Goal: Task Accomplishment & Management: Manage account settings

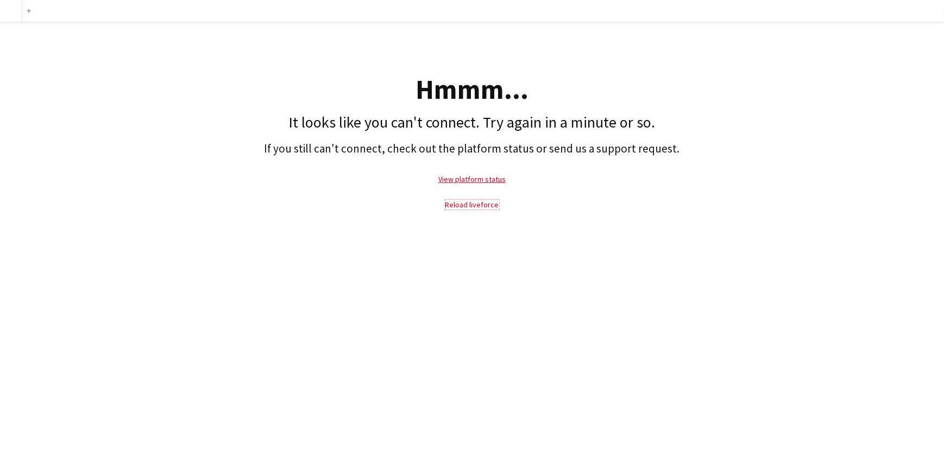
click at [474, 204] on link "Reload liveforce" at bounding box center [472, 205] width 54 height 10
click at [473, 179] on link "View platform status" at bounding box center [471, 179] width 67 height 10
click at [472, 205] on link "Reload liveforce" at bounding box center [472, 205] width 54 height 10
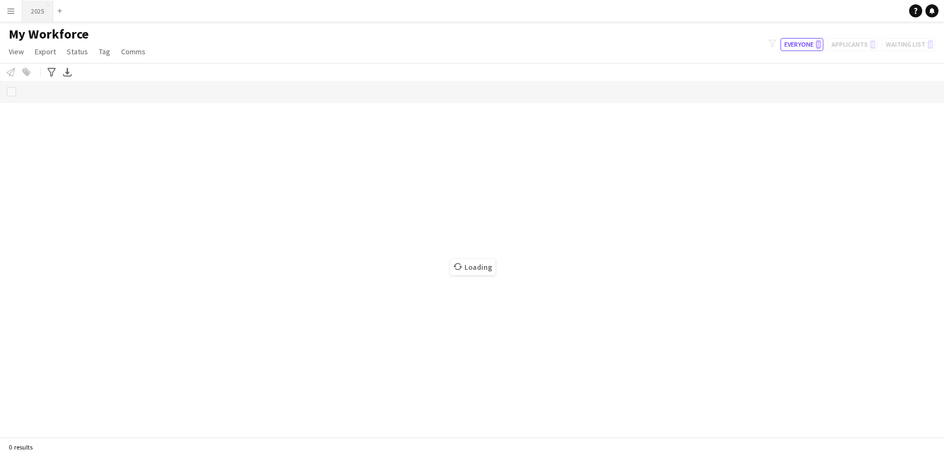
click at [33, 6] on button "2025 Close" at bounding box center [37, 11] width 31 height 21
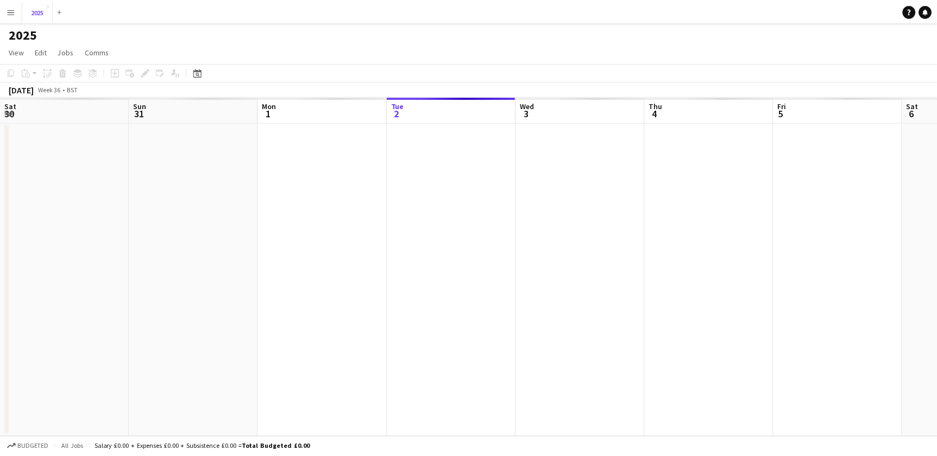
scroll to position [0, 260]
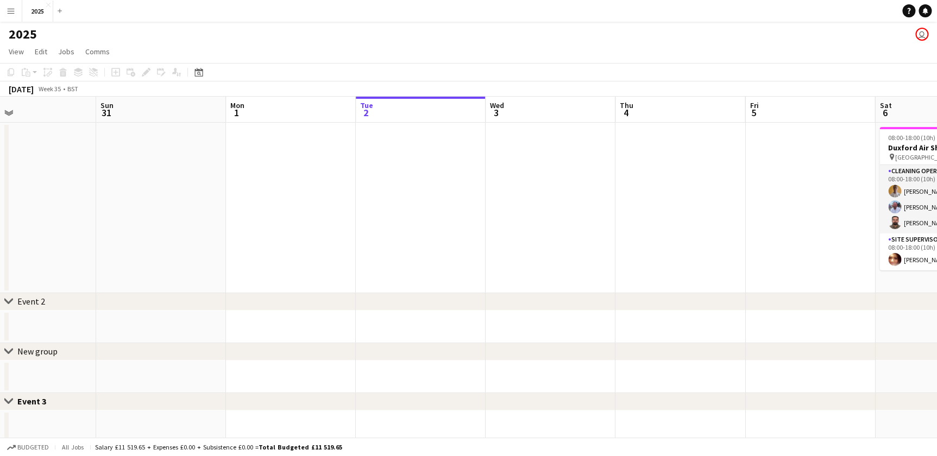
drag, startPoint x: 368, startPoint y: 219, endPoint x: 490, endPoint y: 232, distance: 122.9
click at [499, 230] on app-calendar-viewport "Thu 28 Fri 29 Sat 30 Sun 31 Mon 1 Tue 2 Wed 3 Thu 4 Fri 5 Sat 6 4/4 1 Job Sun 7…" at bounding box center [468, 387] width 937 height 581
drag, startPoint x: 192, startPoint y: 222, endPoint x: 315, endPoint y: 232, distance: 123.2
click at [395, 232] on app-calendar-viewport "Thu 28 Fri 29 Sat 30 Sun 31 Mon 1 Tue 2 Wed 3 Thu 4 Fri 5 Sat 6 4/4 1 Job Sun 7…" at bounding box center [468, 387] width 937 height 581
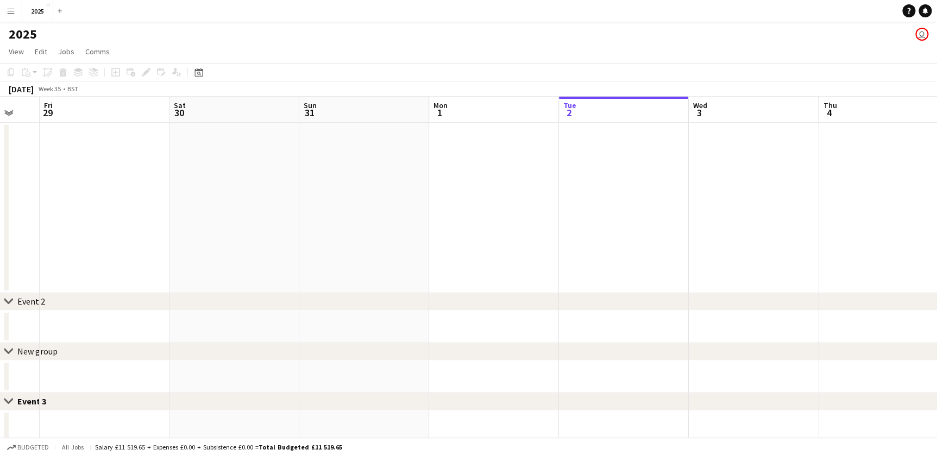
drag, startPoint x: 279, startPoint y: 238, endPoint x: 302, endPoint y: 245, distance: 24.4
click at [381, 244] on app-calendar-viewport "Wed 27 Thu 28 Fri 29 Sat 30 Sun 31 Mon 1 Tue 2 Wed 3 Thu 4 Fri 5 Sat 6 4/4 1 Jo…" at bounding box center [468, 387] width 937 height 581
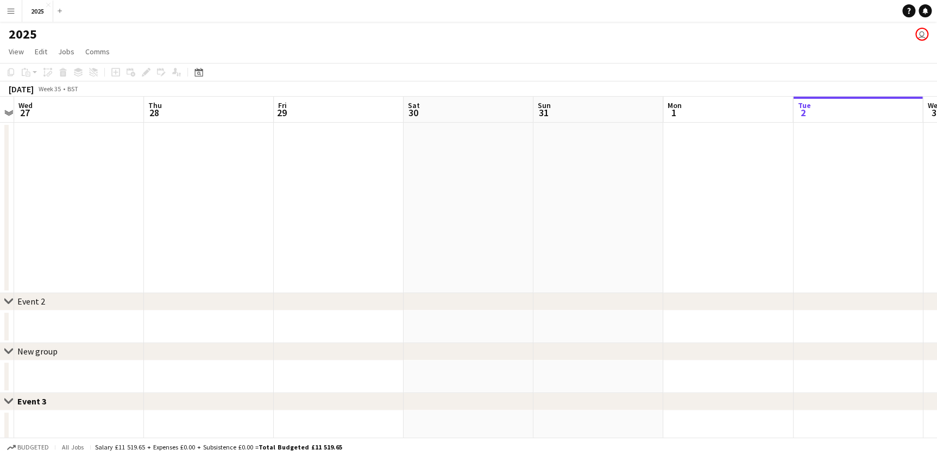
drag, startPoint x: 271, startPoint y: 240, endPoint x: 121, endPoint y: 236, distance: 149.9
click at [313, 244] on app-calendar-viewport "Mon 25 Tue 26 Wed 27 Thu 28 Fri 29 Sat 30 Sun 31 Mon 1 Tue 2 Wed 3 Thu 4 Fri 5 …" at bounding box center [468, 387] width 937 height 581
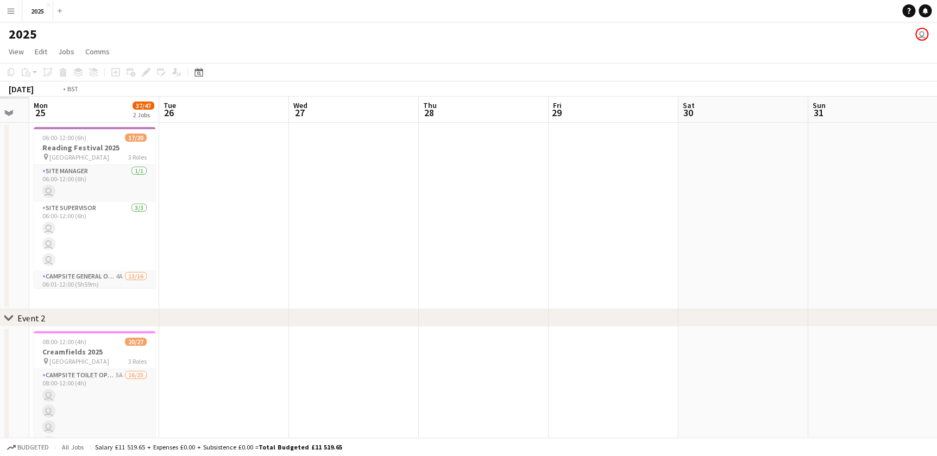
drag, startPoint x: 72, startPoint y: 232, endPoint x: 173, endPoint y: 236, distance: 101.1
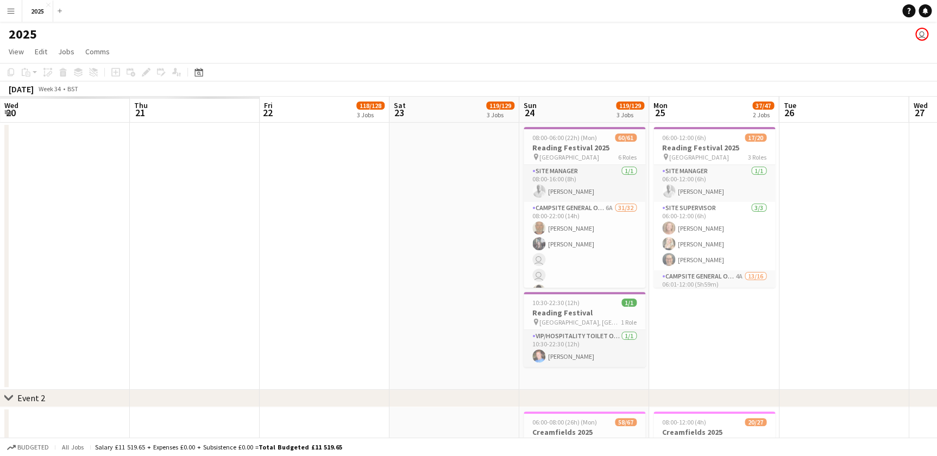
drag, startPoint x: 28, startPoint y: 231, endPoint x: 190, endPoint y: 231, distance: 162.4
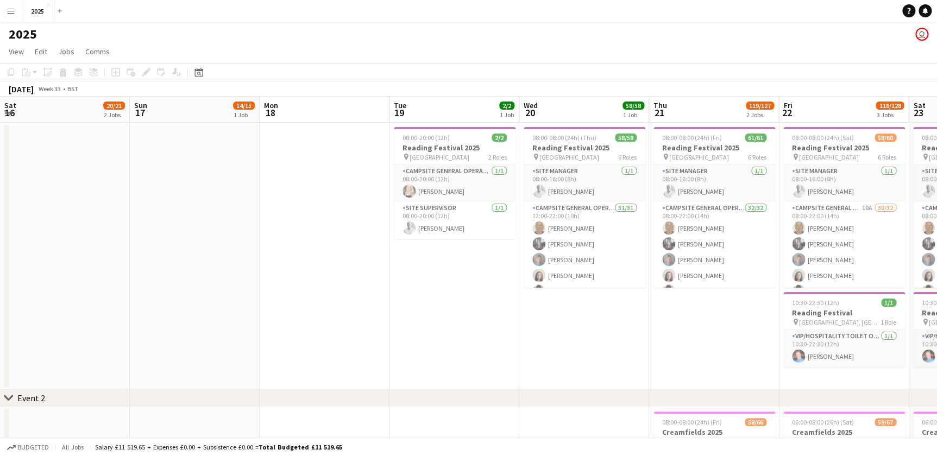
scroll to position [0, 276]
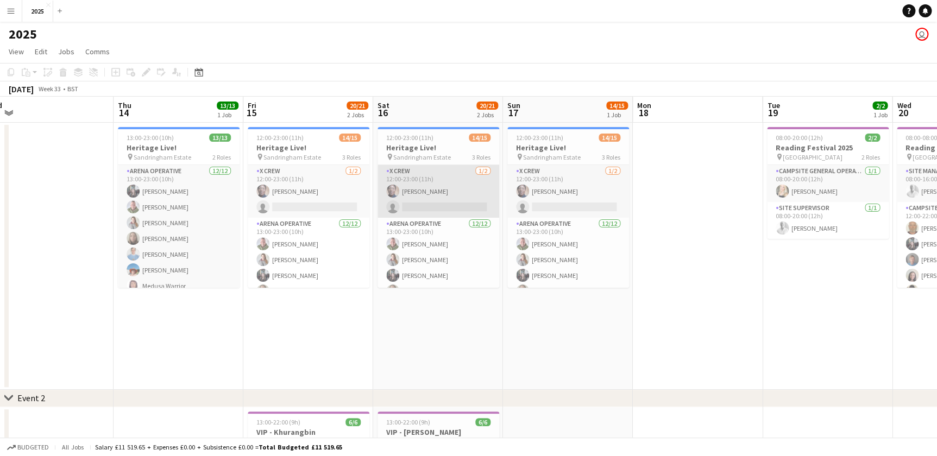
scroll to position [0, 358]
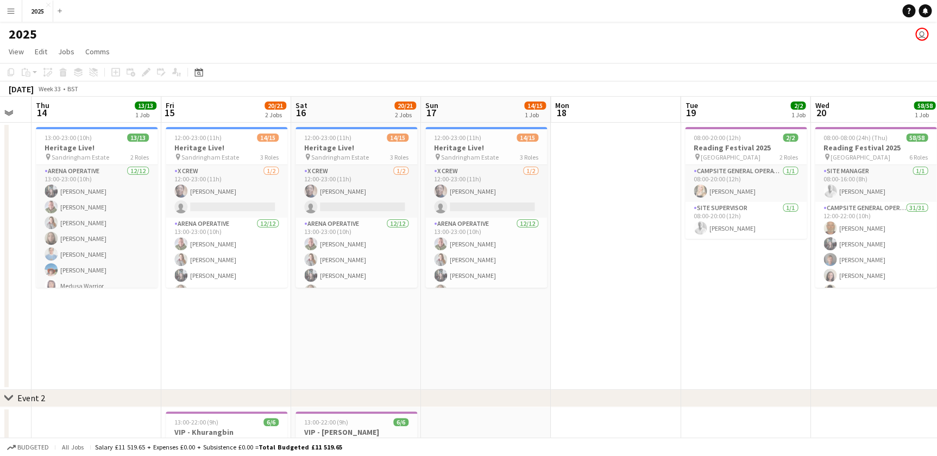
drag, startPoint x: 191, startPoint y: 350, endPoint x: 336, endPoint y: 350, distance: 145.0
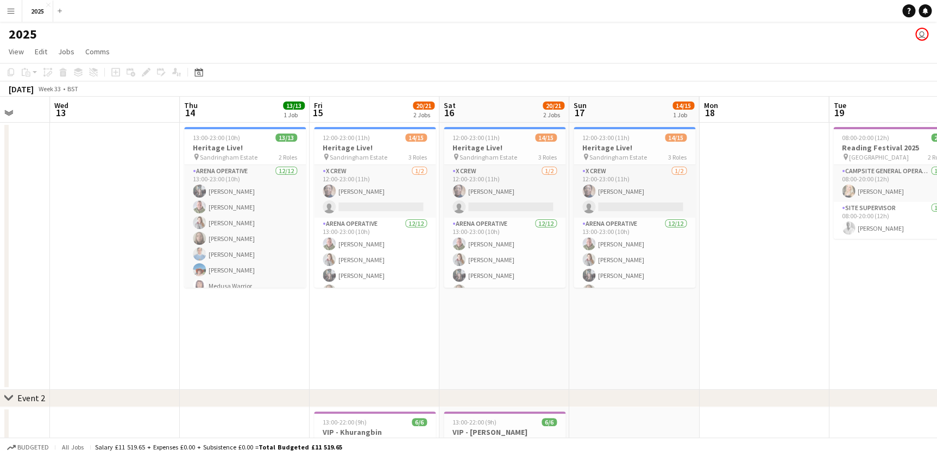
drag, startPoint x: 654, startPoint y: 350, endPoint x: 603, endPoint y: 341, distance: 52.3
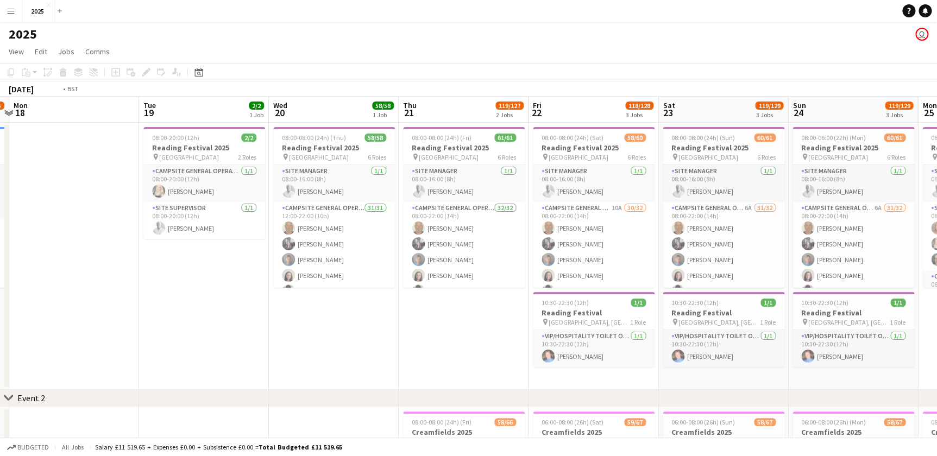
drag, startPoint x: 249, startPoint y: 347, endPoint x: 238, endPoint y: 347, distance: 10.3
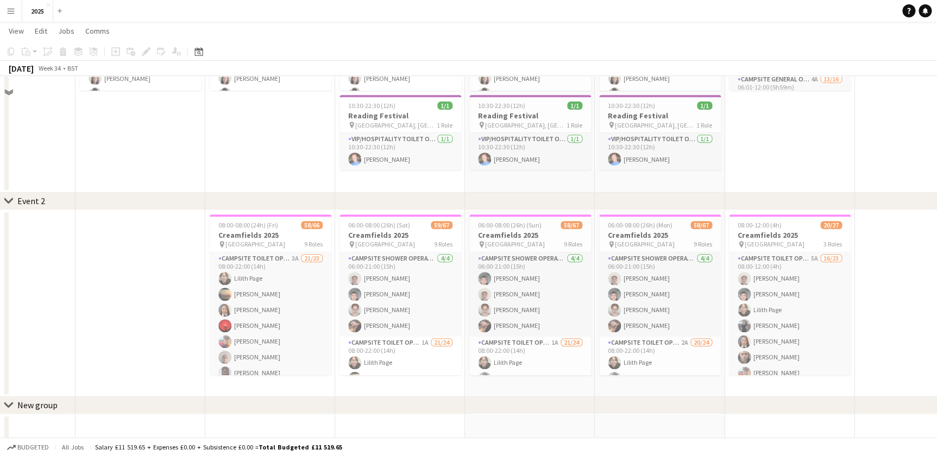
scroll to position [148, 0]
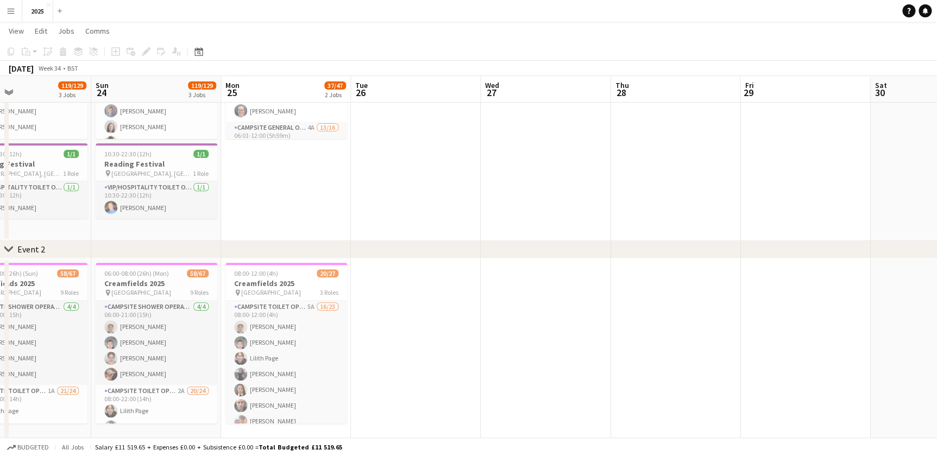
drag, startPoint x: 805, startPoint y: 232, endPoint x: 308, endPoint y: 224, distance: 496.4
click at [304, 225] on app-calendar-viewport "Wed 20 58/58 1 Job Thu 21 119/127 2 Jobs Fri 22 118/128 3 Jobs Sat 23 119/129 3…" at bounding box center [468, 337] width 937 height 885
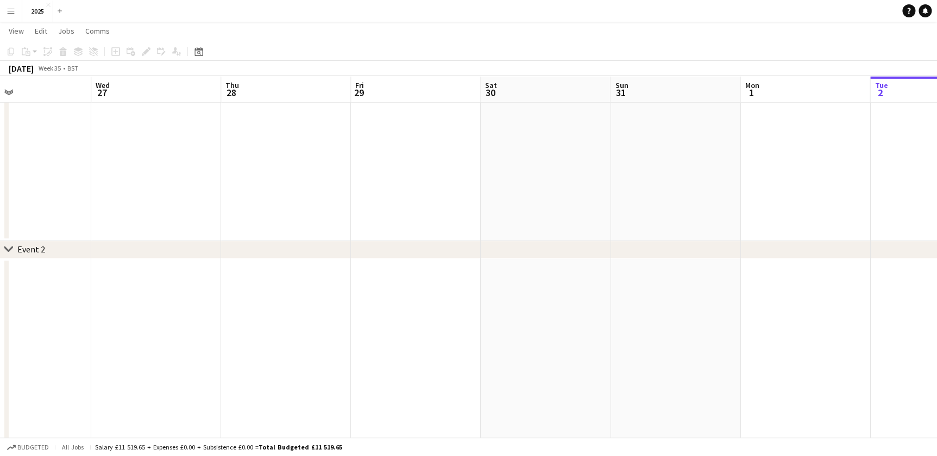
drag, startPoint x: 668, startPoint y: 223, endPoint x: 411, endPoint y: 219, distance: 257.4
click at [364, 219] on app-calendar-viewport "Sat 23 119/129 3 Jobs Sun 24 119/129 3 Jobs Mon 25 37/47 2 Jobs Tue 26 Wed 27 T…" at bounding box center [468, 337] width 937 height 885
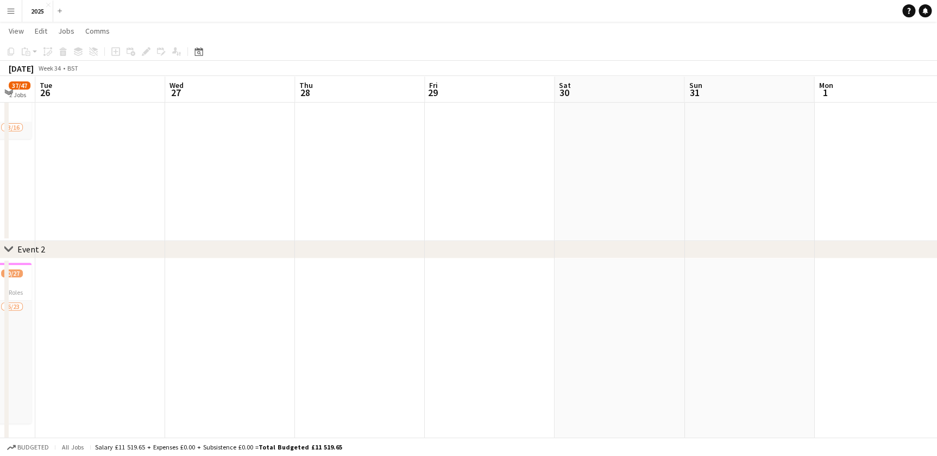
drag, startPoint x: 618, startPoint y: 223, endPoint x: 230, endPoint y: 208, distance: 388.6
click at [229, 208] on app-calendar-viewport "Sat 23 119/129 3 Jobs Sun 24 119/129 3 Jobs Mon 25 37/47 2 Jobs Tue 26 Wed 27 T…" at bounding box center [468, 337] width 937 height 885
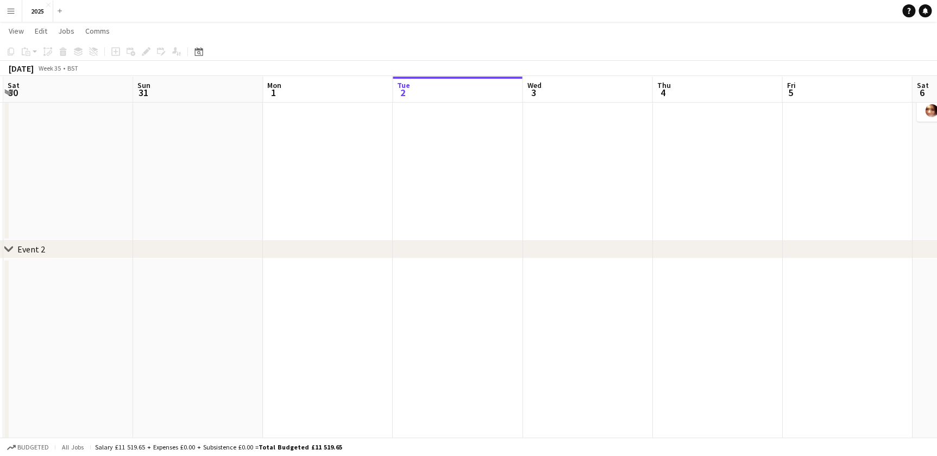
drag, startPoint x: 510, startPoint y: 210, endPoint x: 332, endPoint y: 213, distance: 178.1
click at [332, 213] on app-calendar-viewport "Tue 26 Wed 27 Thu 28 Fri 29 Sat 30 Sun 31 Mon 1 Tue 2 Wed 3 Thu 4 Fri 5 Sat 6 4…" at bounding box center [468, 337] width 937 height 885
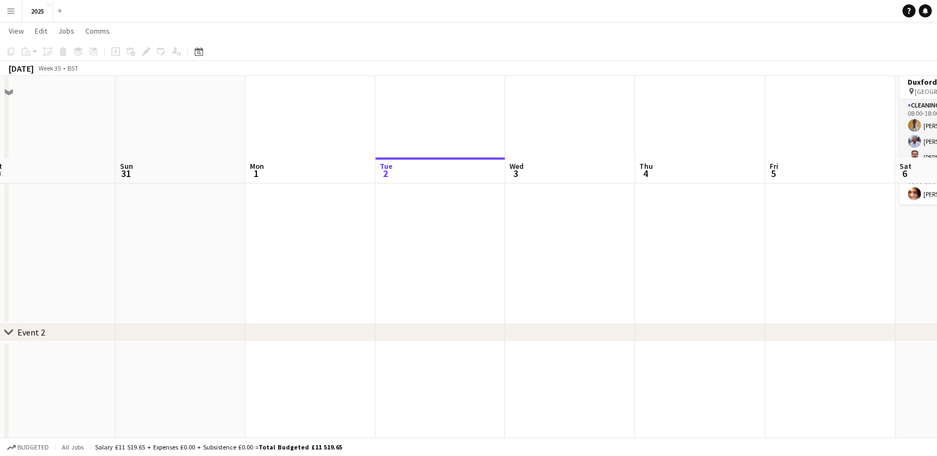
scroll to position [0, 0]
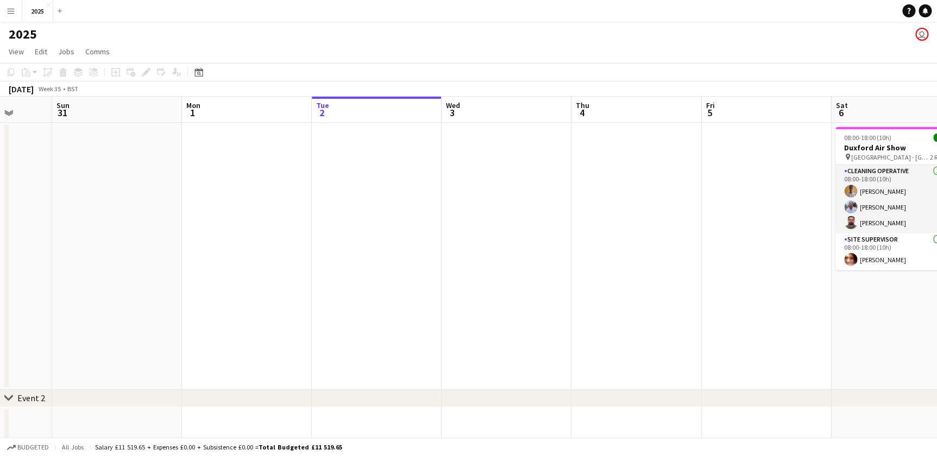
drag, startPoint x: 701, startPoint y: 385, endPoint x: 295, endPoint y: 400, distance: 405.9
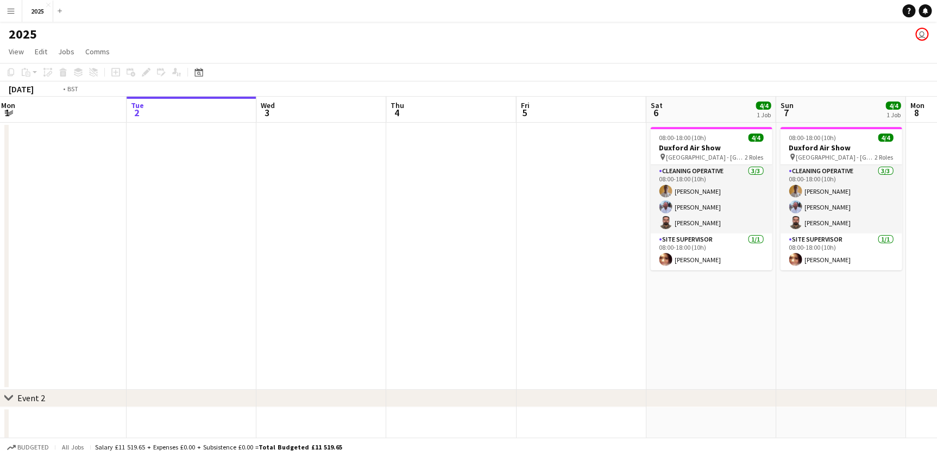
drag, startPoint x: 485, startPoint y: 365, endPoint x: 294, endPoint y: 357, distance: 190.8
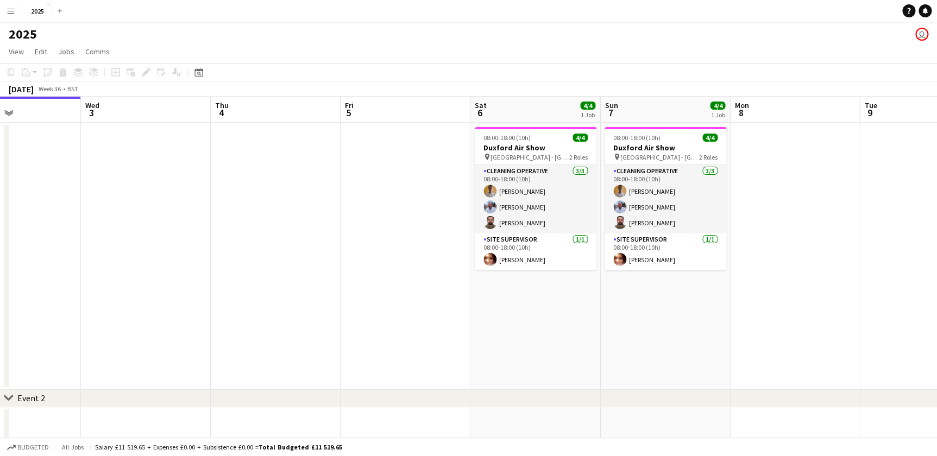
drag, startPoint x: 399, startPoint y: 332, endPoint x: 323, endPoint y: 330, distance: 75.5
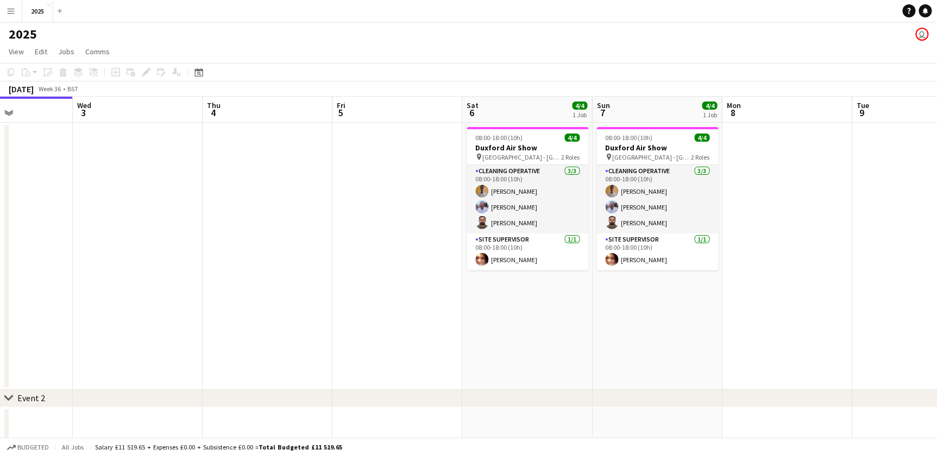
scroll to position [0, 481]
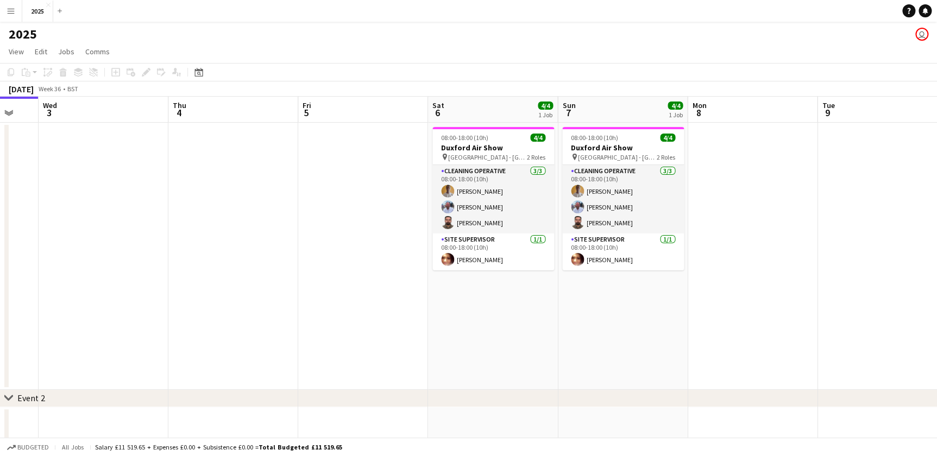
drag, startPoint x: 417, startPoint y: 330, endPoint x: 383, endPoint y: 331, distance: 34.3
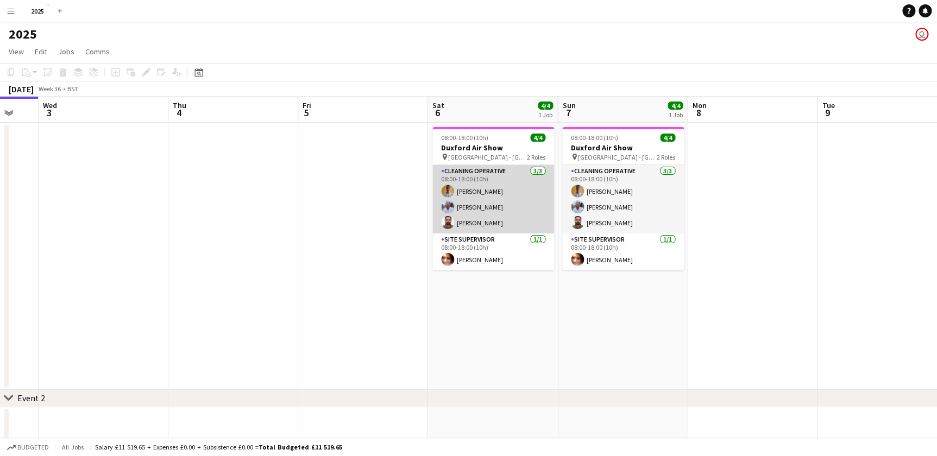
click at [472, 190] on app-card-role "Cleaning Operative [DATE] 08:00-18:00 (10h) [PERSON_NAME] [PERSON_NAME] [PERSON…" at bounding box center [493, 199] width 122 height 68
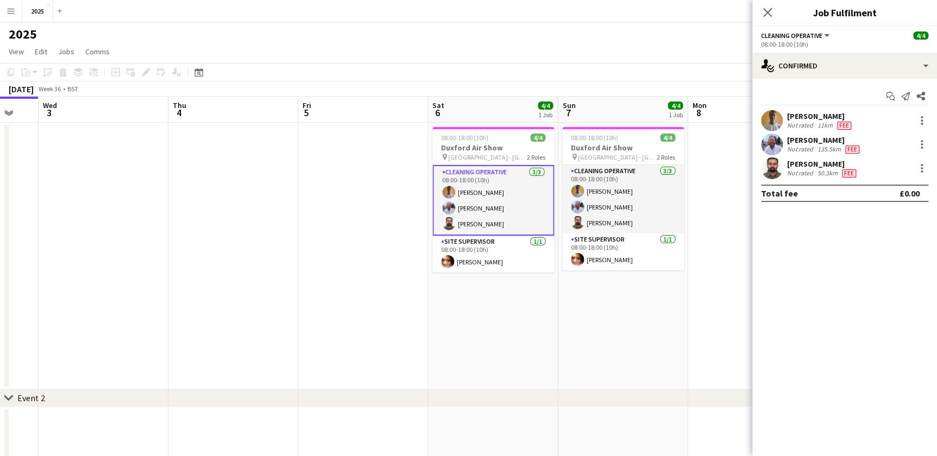
click at [811, 113] on div "[PERSON_NAME]" at bounding box center [820, 116] width 66 height 10
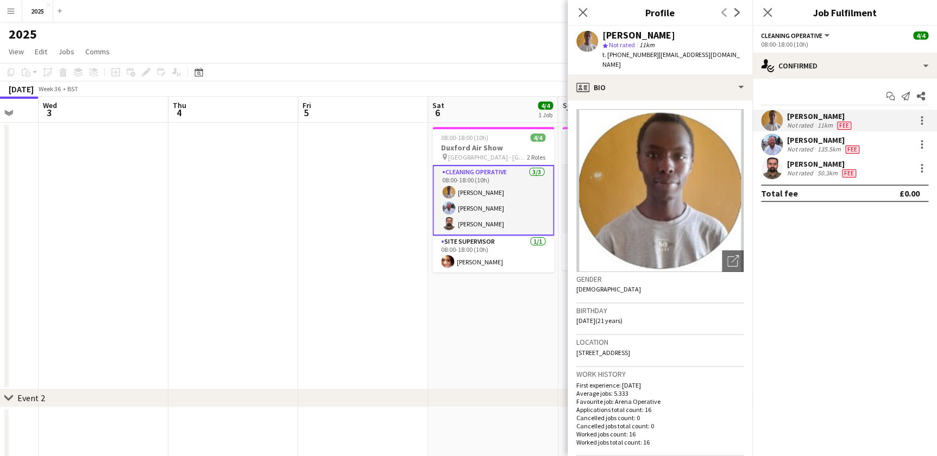
click at [446, 333] on app-date-cell "08:00-18:00 (10h) 4/4 Duxford Air Show pin [GEOGRAPHIC_DATA] - Cambridge 2 Role…" at bounding box center [493, 256] width 130 height 267
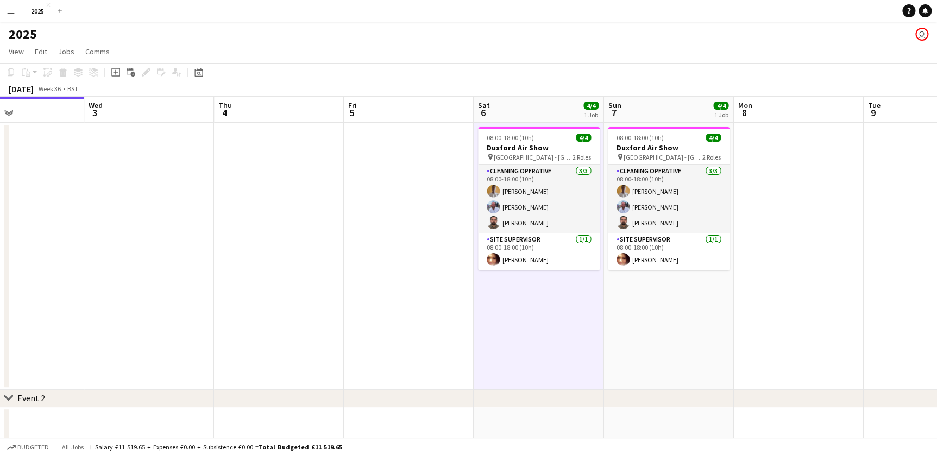
scroll to position [0, 431]
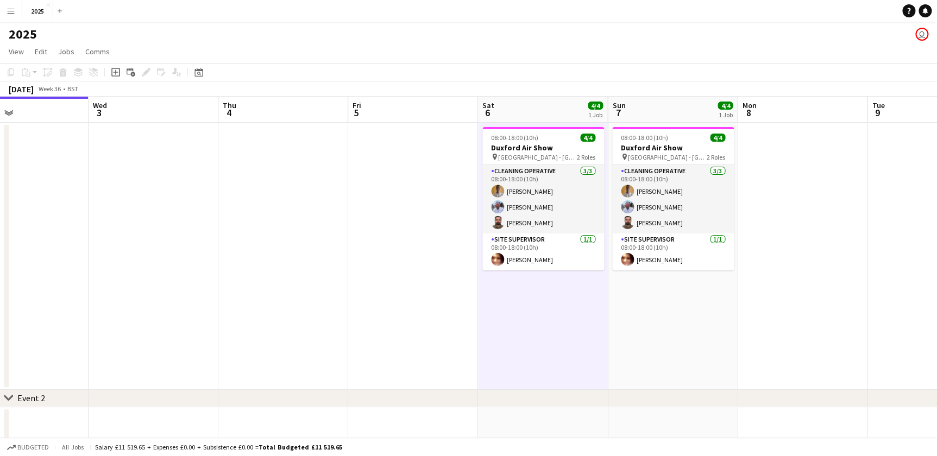
drag, startPoint x: 287, startPoint y: 312, endPoint x: 337, endPoint y: 310, distance: 50.0
